Goal: Navigation & Orientation: Understand site structure

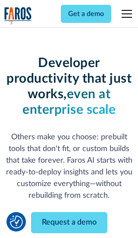
scroll to position [104, 0]
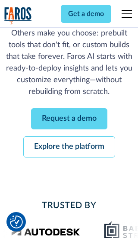
click at [69, 119] on link "Request a demo" at bounding box center [69, 118] width 77 height 21
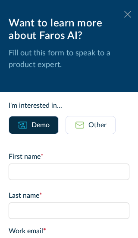
click at [128, 14] on icon at bounding box center [128, 14] width 7 height 6
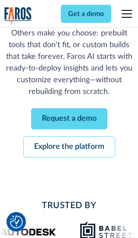
scroll to position [132, 0]
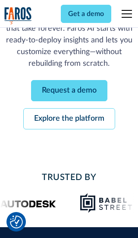
click at [69, 119] on link "Explore the platform" at bounding box center [69, 118] width 92 height 21
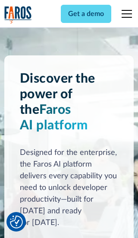
scroll to position [6500, 0]
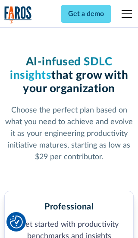
scroll to position [1341, 0]
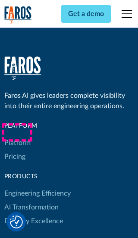
click at [17, 136] on link "Platform" at bounding box center [17, 143] width 26 height 14
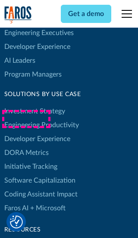
click at [26, 146] on link "DORA Metrics" at bounding box center [26, 153] width 45 height 14
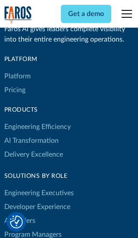
scroll to position [3789, 0]
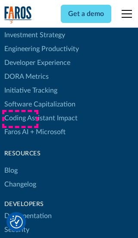
scroll to position [3917, 0]
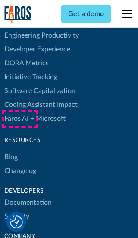
click at [20, 164] on link "Changelog" at bounding box center [20, 171] width 32 height 14
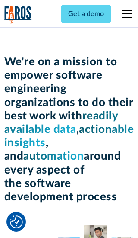
scroll to position [2984, 0]
